Goal: Transaction & Acquisition: Purchase product/service

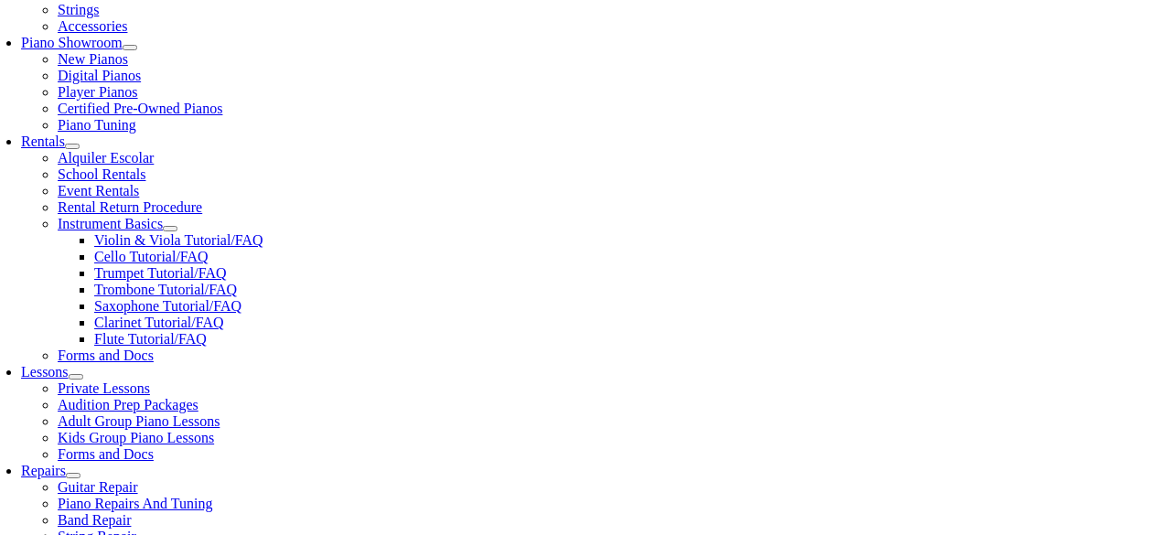
scroll to position [494, 0]
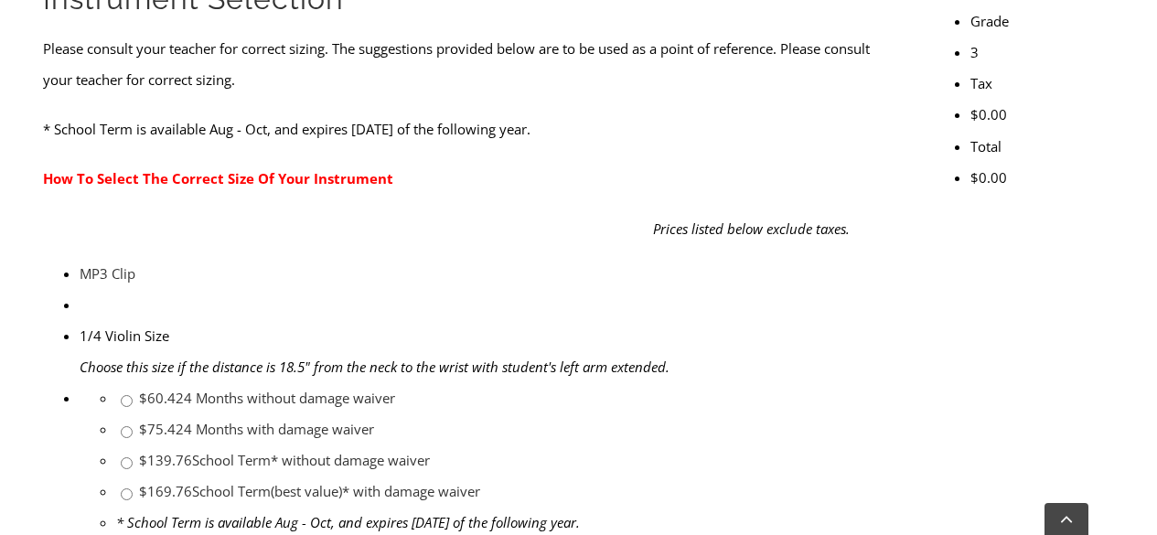
scroll to position [725, 0]
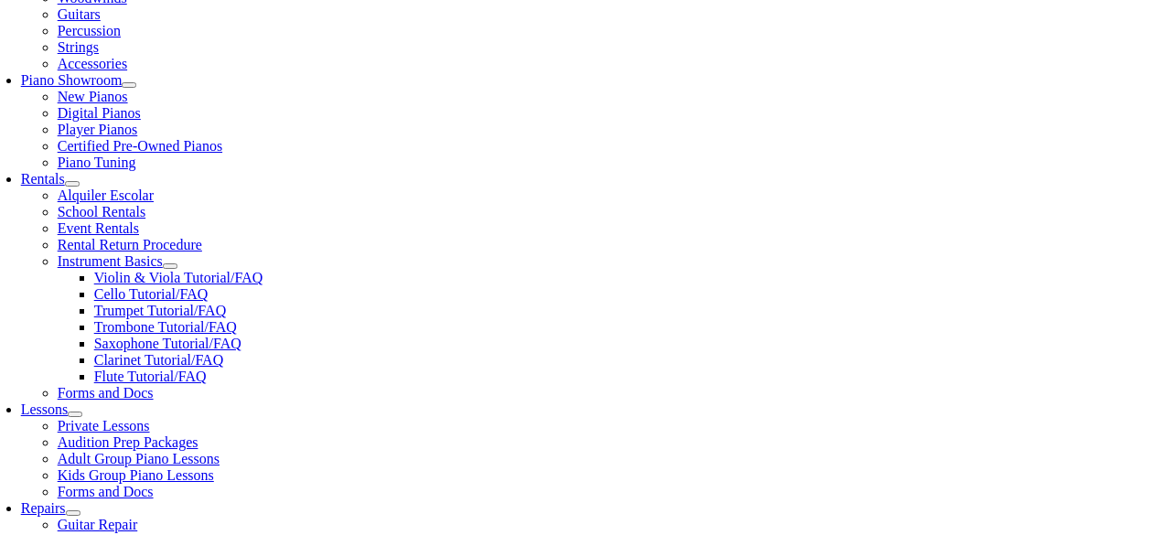
scroll to position [465, 0]
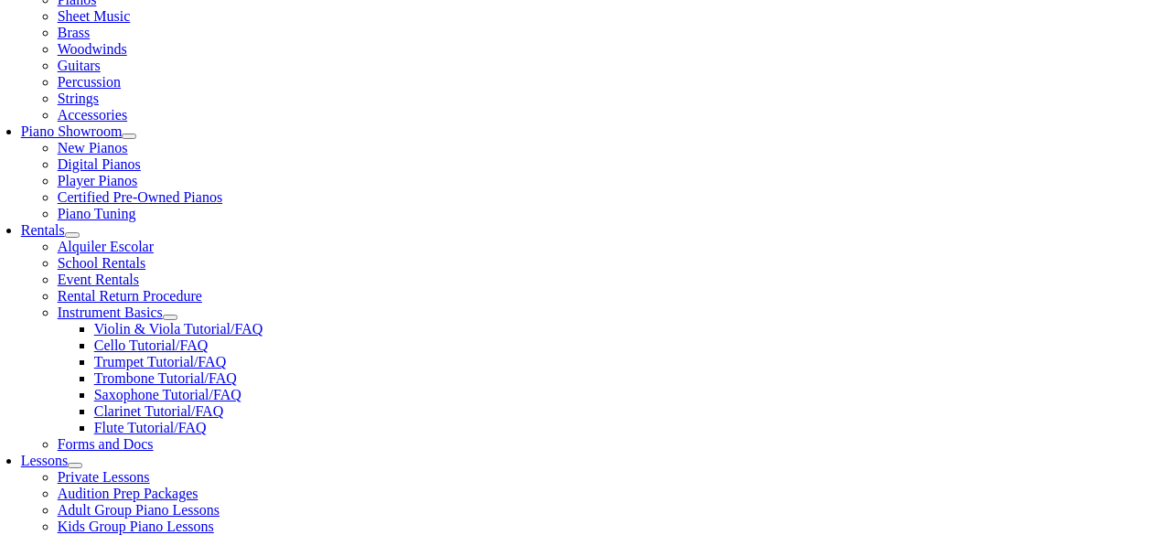
scroll to position [438, 0]
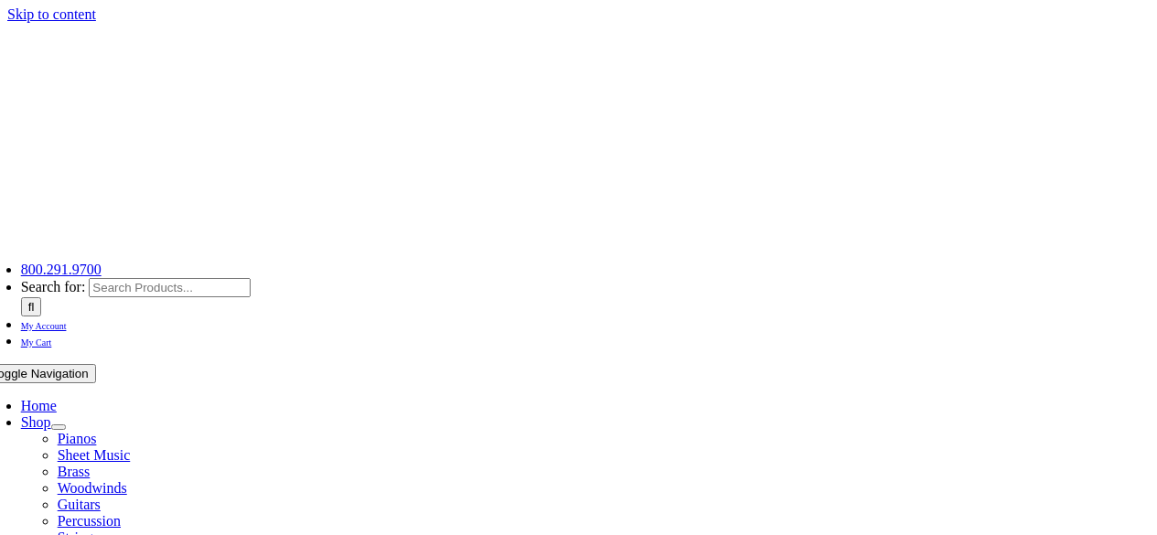
scroll to position [0, 0]
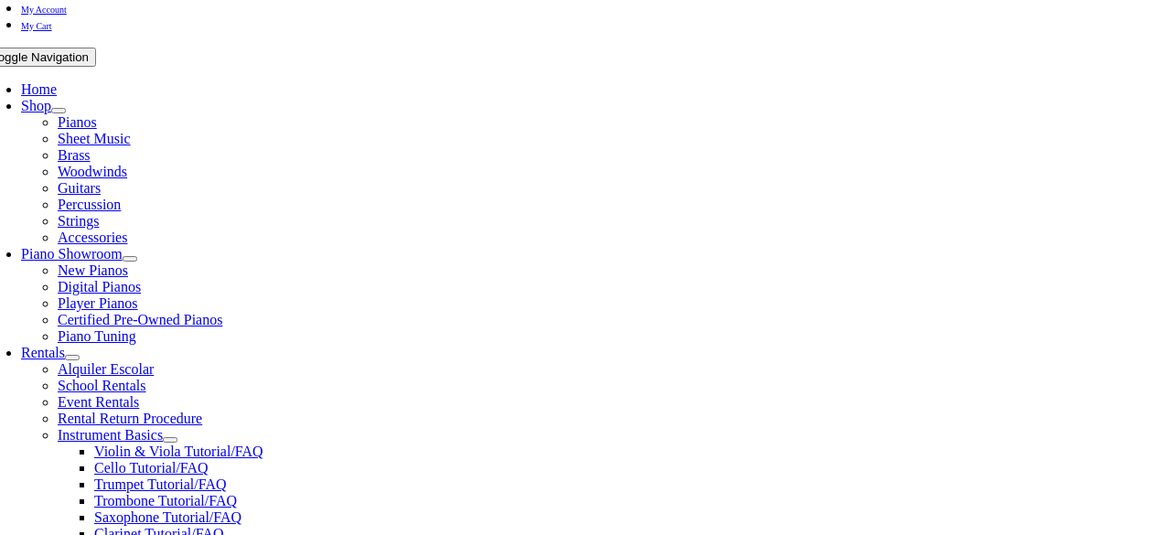
scroll to position [315, 0]
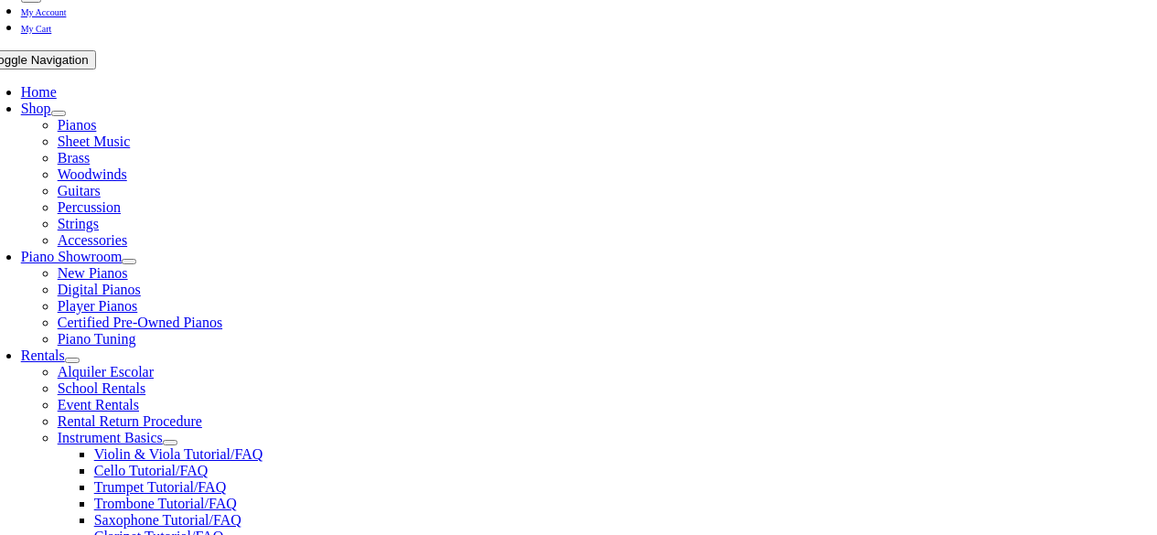
drag, startPoint x: 379, startPoint y: 370, endPoint x: 381, endPoint y: 390, distance: 19.4
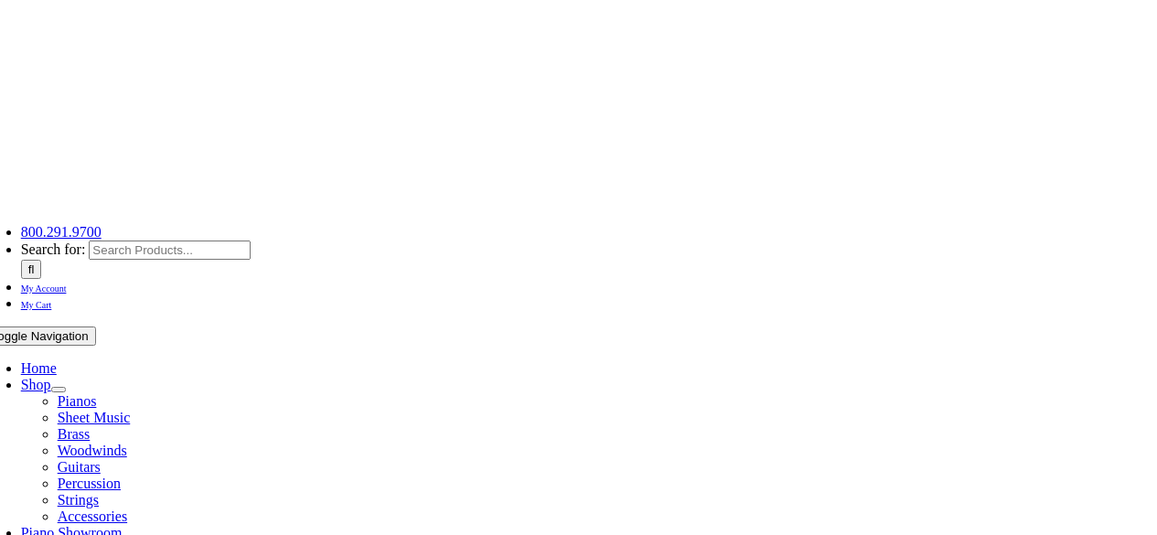
scroll to position [39, 0]
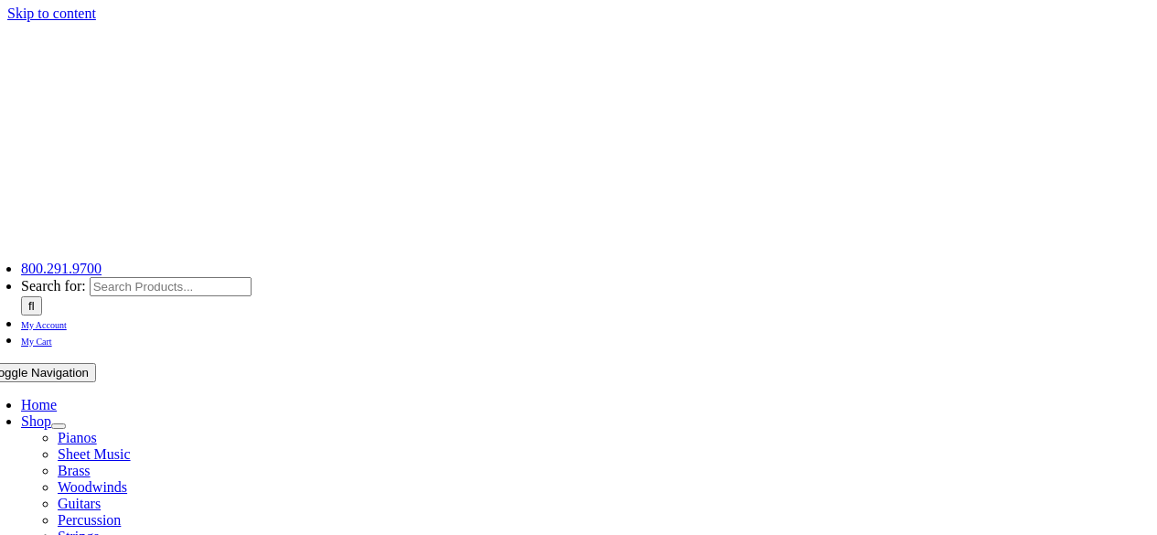
scroll to position [1, 0]
